Goal: Transaction & Acquisition: Subscribe to service/newsletter

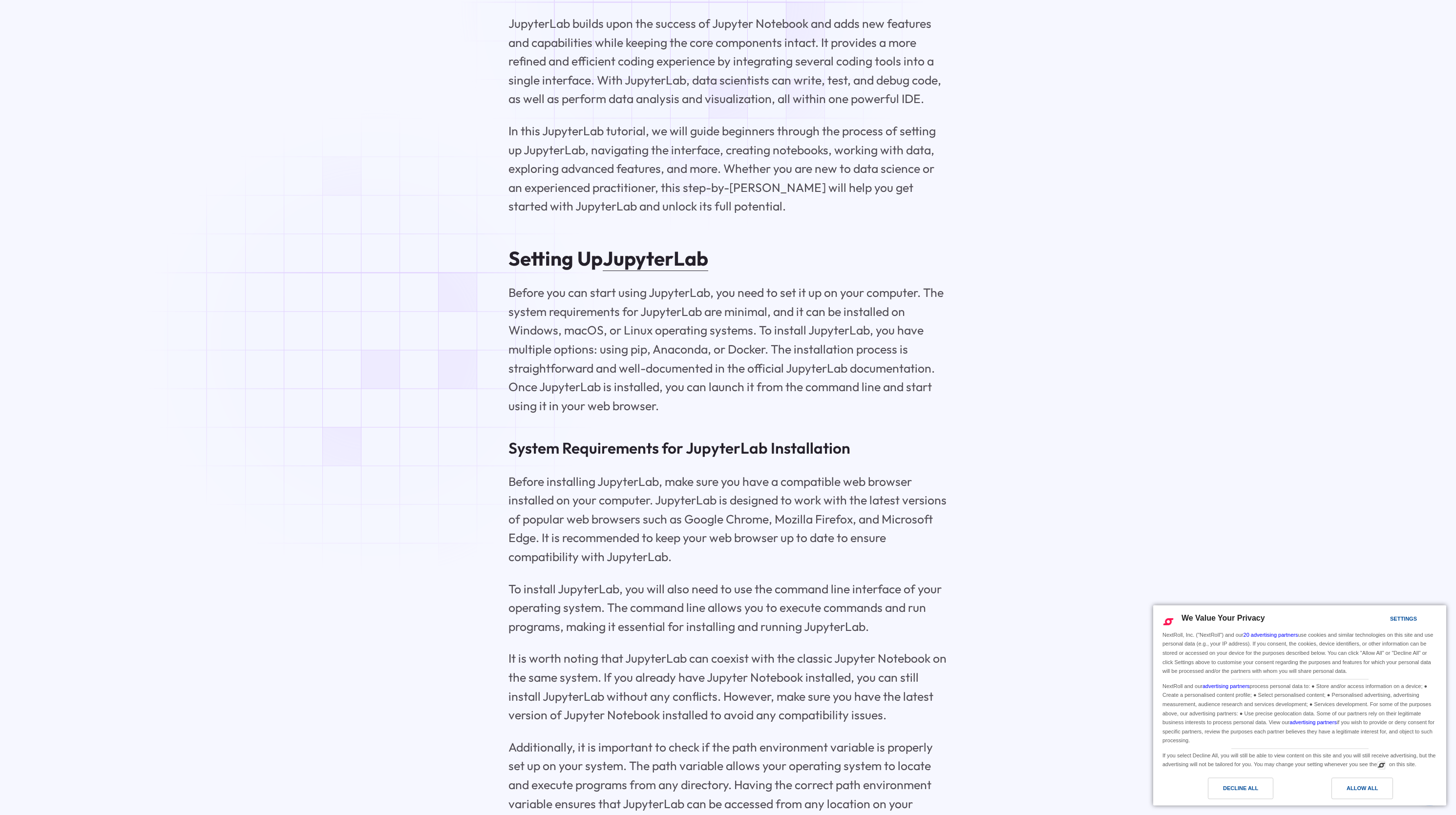
scroll to position [1837, 0]
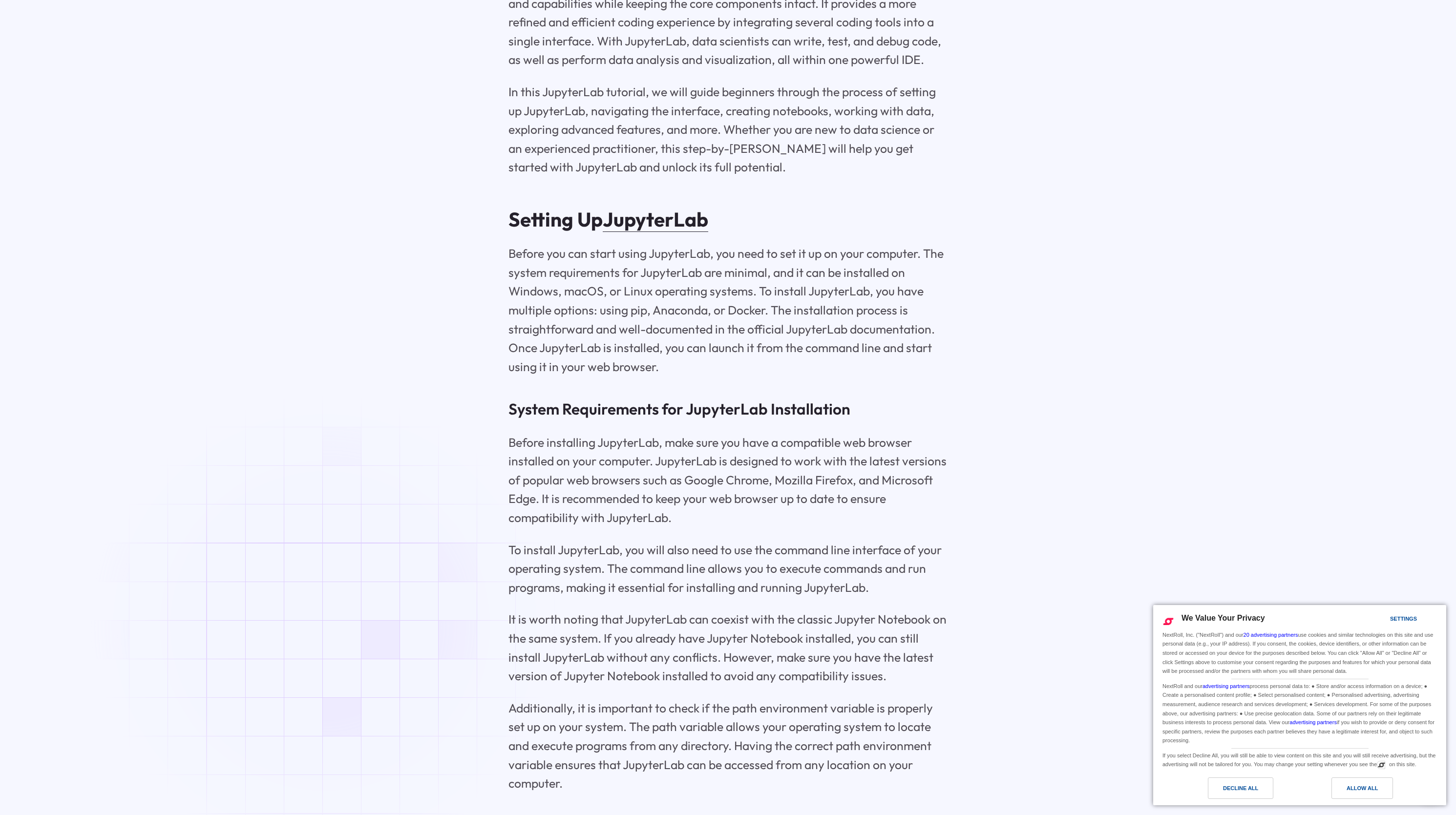
drag, startPoint x: 1244, startPoint y: 788, endPoint x: 1232, endPoint y: 788, distance: 12.0
click at [1243, 788] on div "Decline All" at bounding box center [1241, 788] width 35 height 11
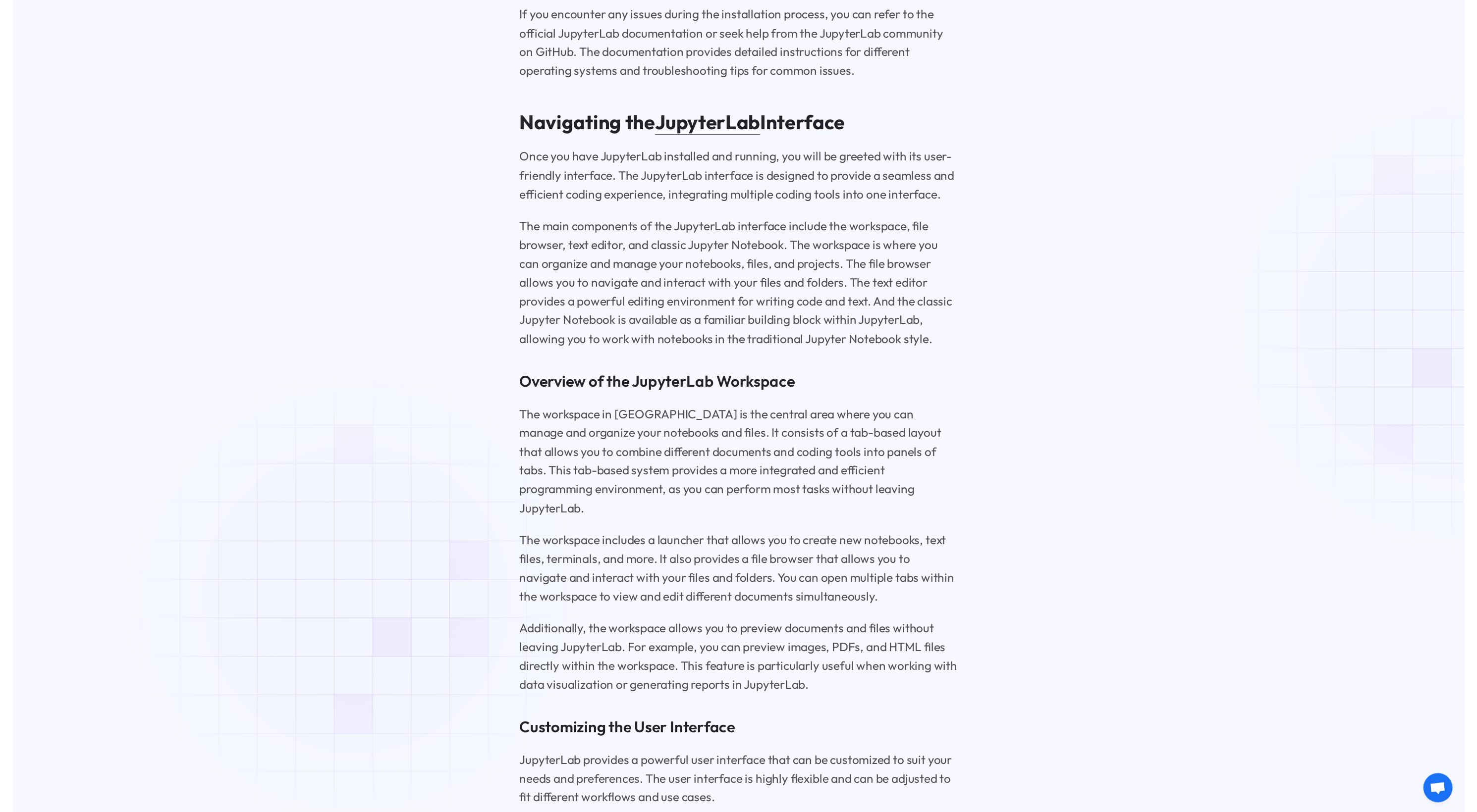
scroll to position [3331, 0]
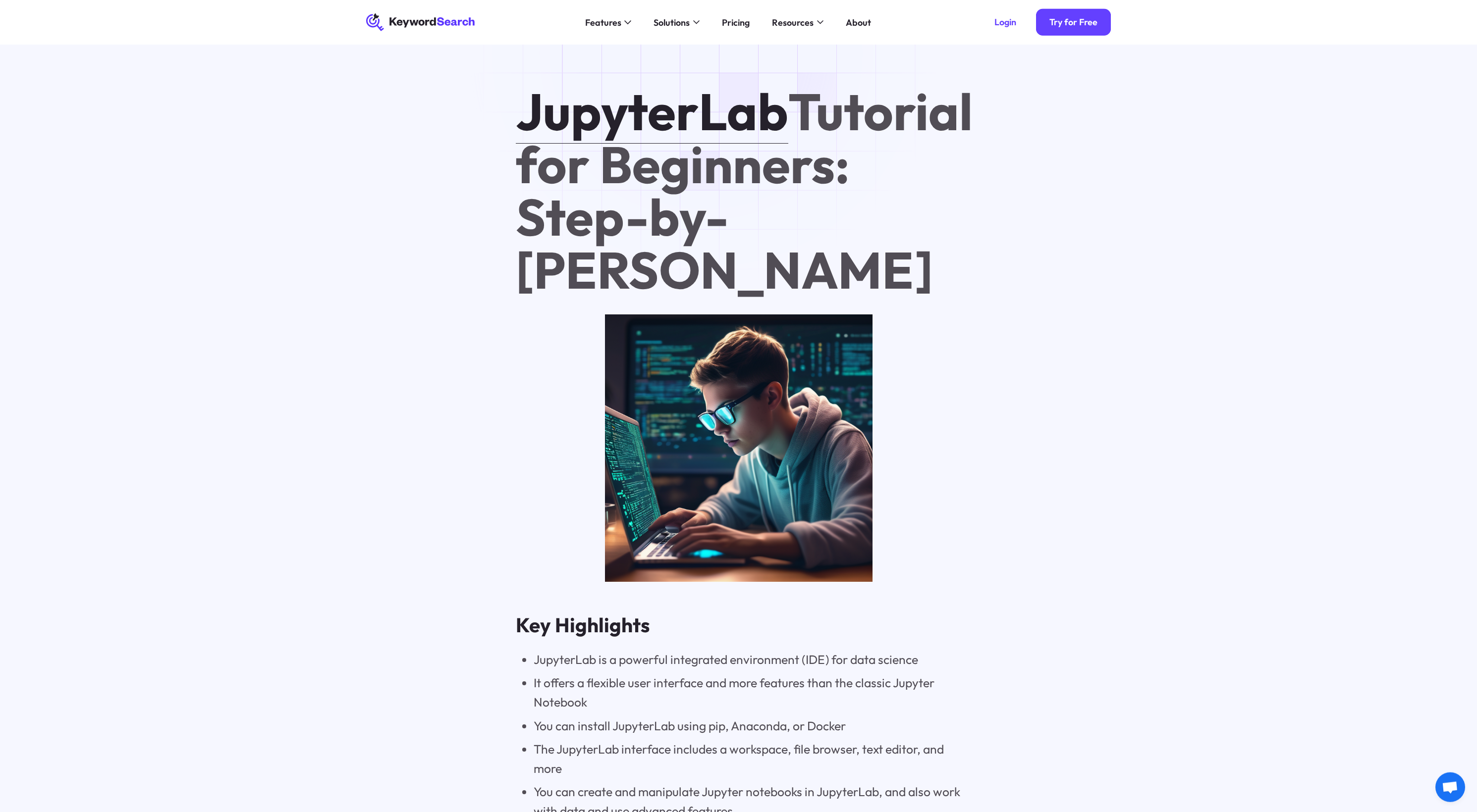
scroll to position [0, 0]
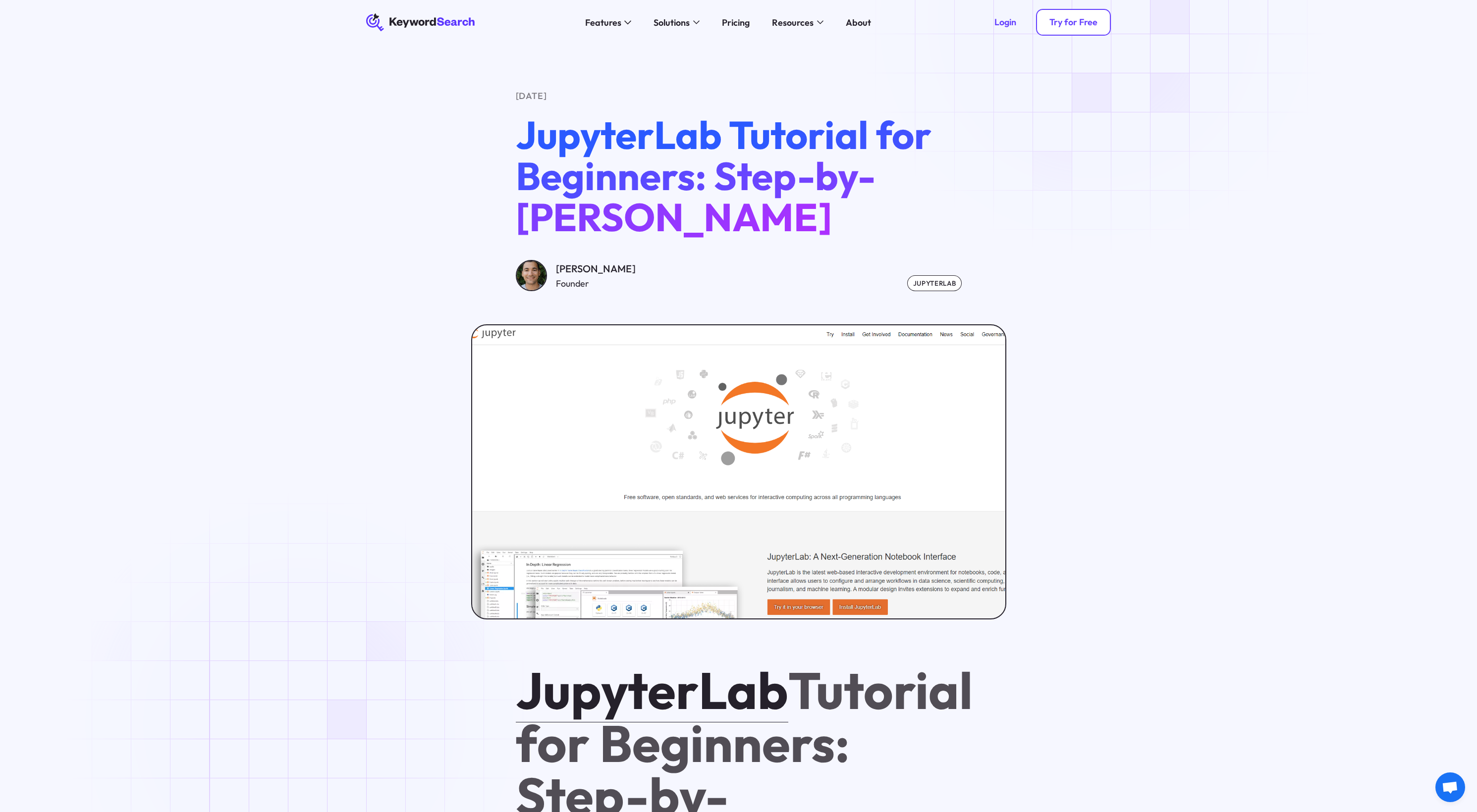
click at [1094, 22] on div "Try for Free" at bounding box center [1073, 22] width 48 height 11
